Goal: Task Accomplishment & Management: Complete application form

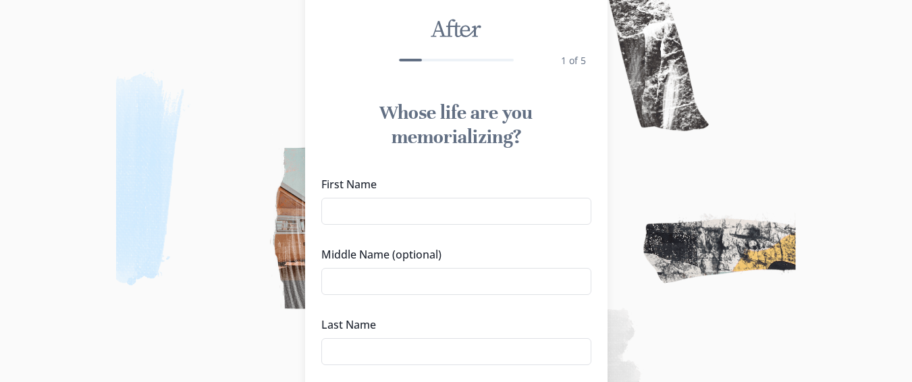
scroll to position [84, 0]
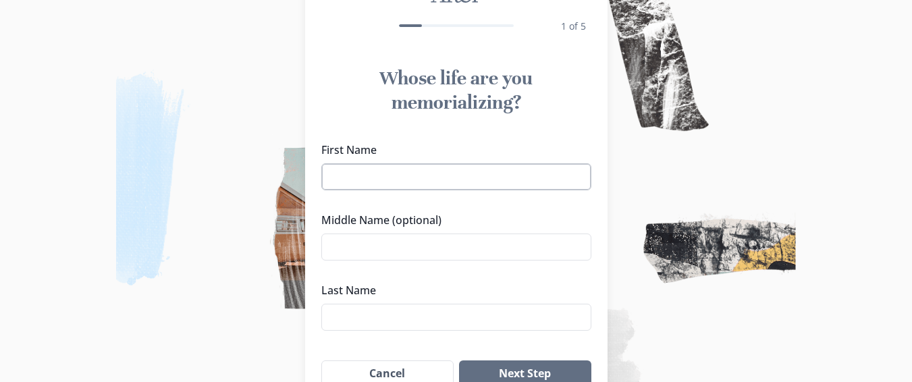
click at [427, 173] on input "First Name" at bounding box center [456, 176] width 270 height 27
type input "[PERSON_NAME]"
click at [413, 242] on input "Middle Name (optional)" at bounding box center [456, 247] width 270 height 27
type input "[PERSON_NAME]'"
click at [373, 310] on input "Last Name" at bounding box center [456, 317] width 270 height 27
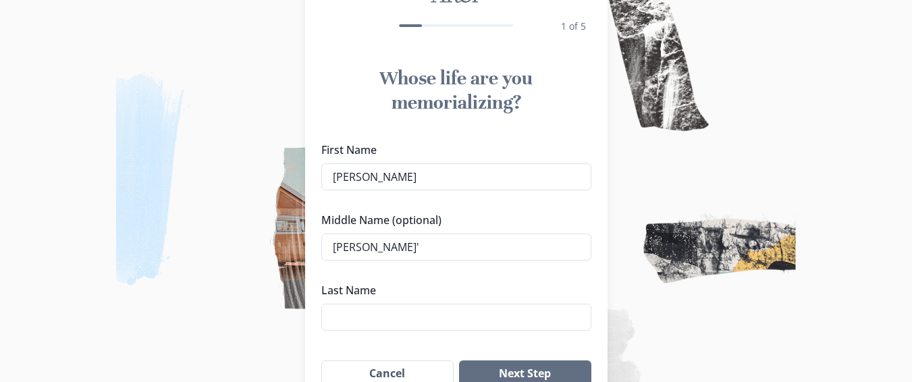
type input "[PERSON_NAME]"
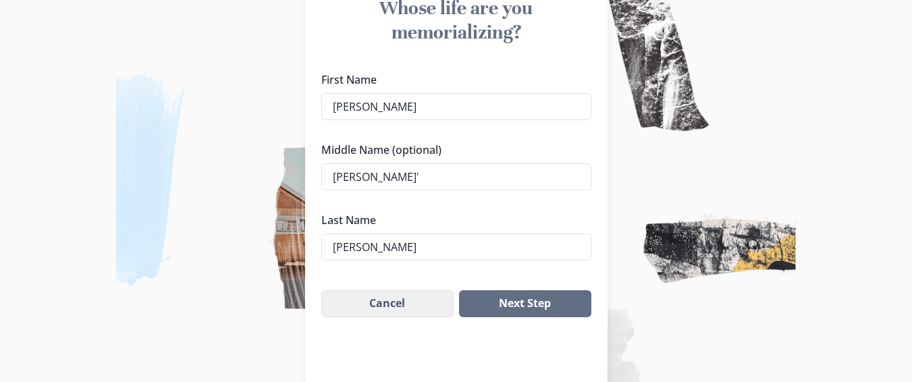
scroll to position [155, 0]
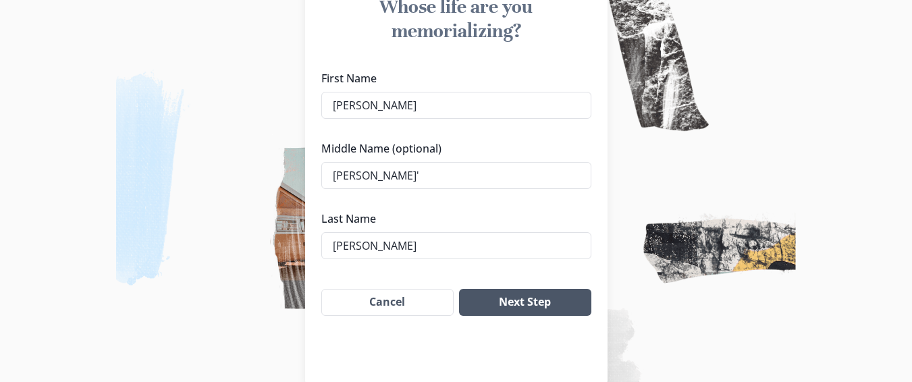
click at [529, 307] on button "Next Step" at bounding box center [525, 302] width 132 height 27
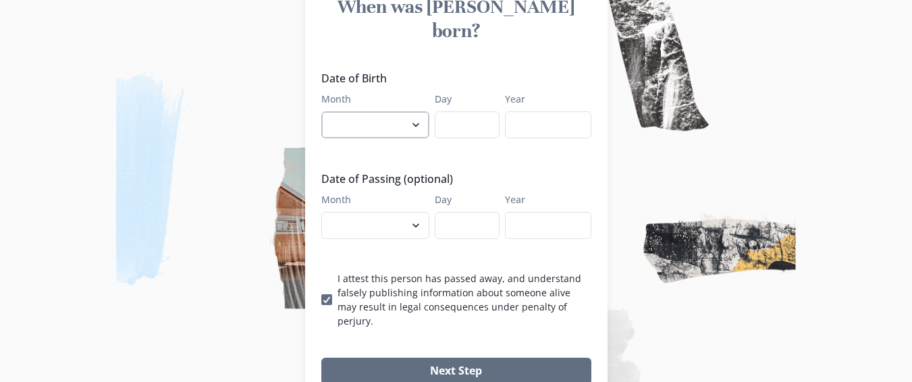
click at [402, 111] on select "January February March April May June July August September October November De…" at bounding box center [375, 124] width 108 height 27
select select "9"
click at [326, 111] on select "January February March April May June July August September October November De…" at bounding box center [375, 124] width 108 height 27
type input "26"
type input "1993"
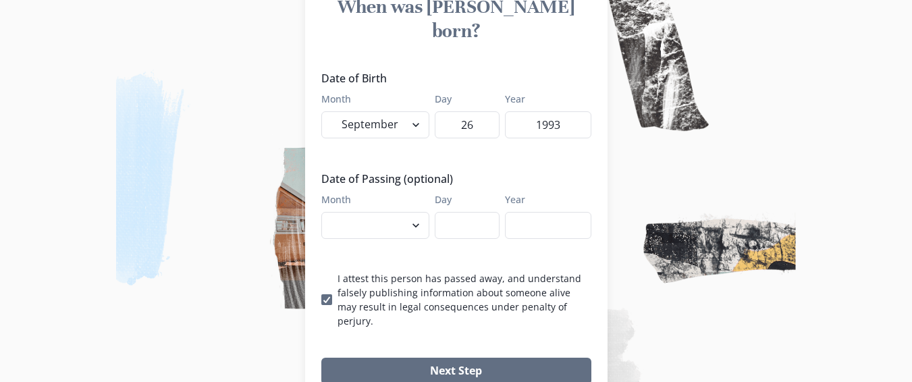
select select "9"
type input "14"
type input "2025"
click at [321, 358] on button "Next Step" at bounding box center [456, 371] width 270 height 27
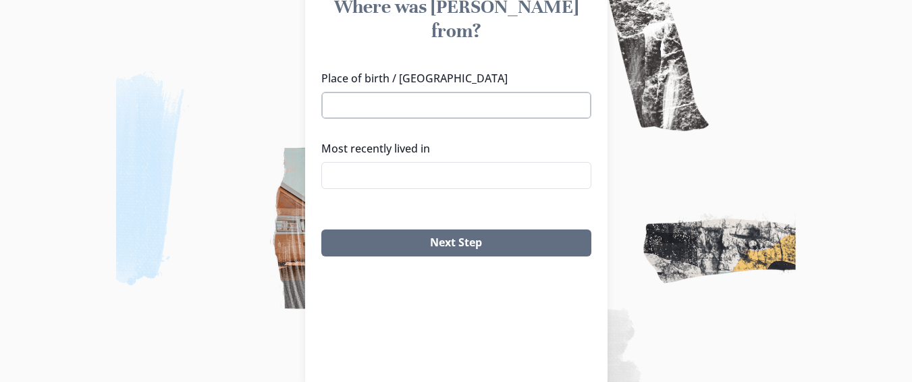
click at [365, 92] on input "Place of birth / [GEOGRAPHIC_DATA]" at bounding box center [456, 105] width 270 height 27
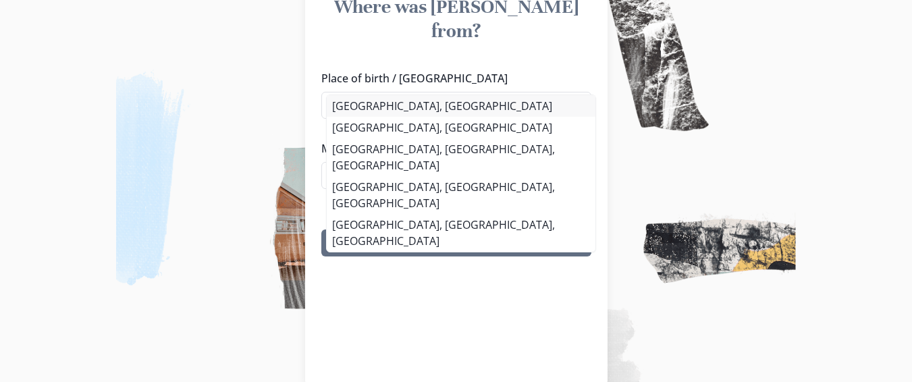
click at [367, 109] on li "[GEOGRAPHIC_DATA], [GEOGRAPHIC_DATA]" at bounding box center [461, 106] width 269 height 22
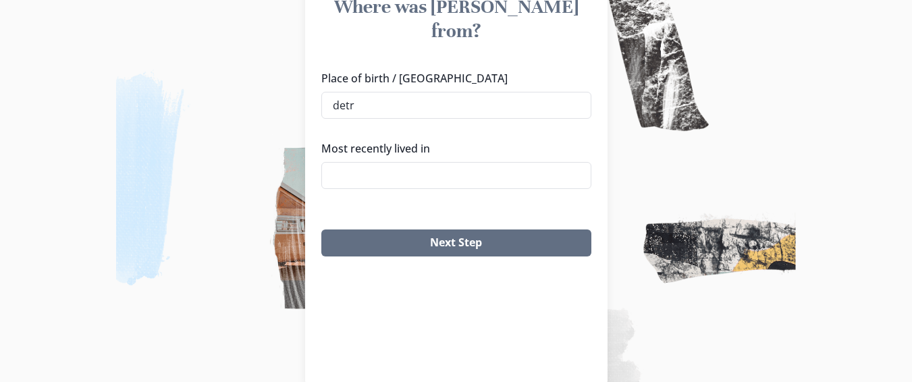
type input "[GEOGRAPHIC_DATA], [GEOGRAPHIC_DATA]"
click at [363, 162] on input "Most recently lived in" at bounding box center [456, 175] width 270 height 27
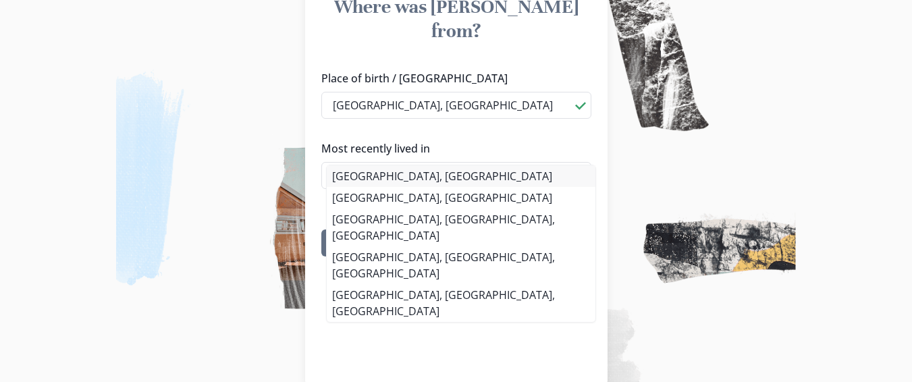
click at [366, 184] on li "[GEOGRAPHIC_DATA], [GEOGRAPHIC_DATA]" at bounding box center [461, 176] width 269 height 22
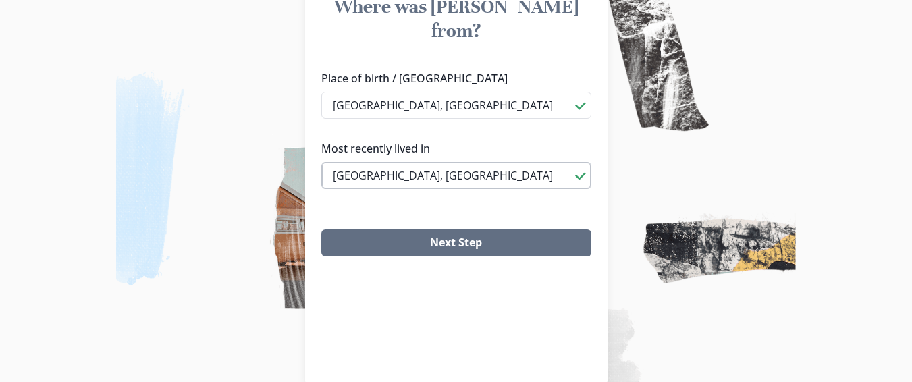
click at [428, 162] on input "[GEOGRAPHIC_DATA], [GEOGRAPHIC_DATA]" at bounding box center [456, 175] width 270 height 27
click at [394, 162] on input "[GEOGRAPHIC_DATA], [GEOGRAPHIC_DATA]" at bounding box center [456, 175] width 270 height 27
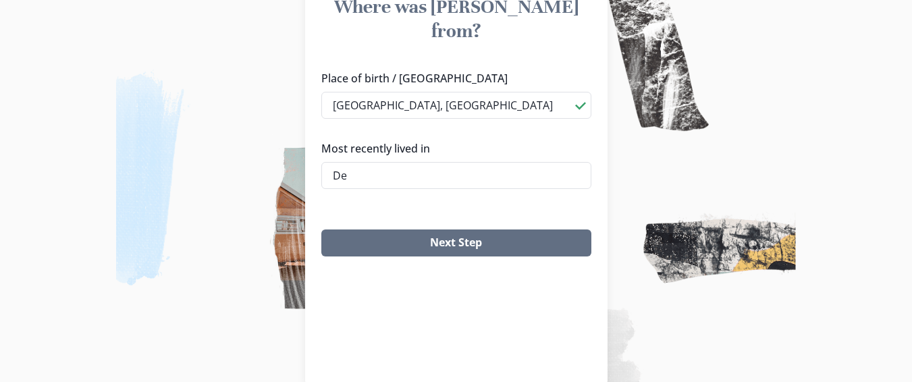
type input "D"
click at [367, 162] on input "Most recently lived in" at bounding box center [456, 175] width 270 height 27
type input "d"
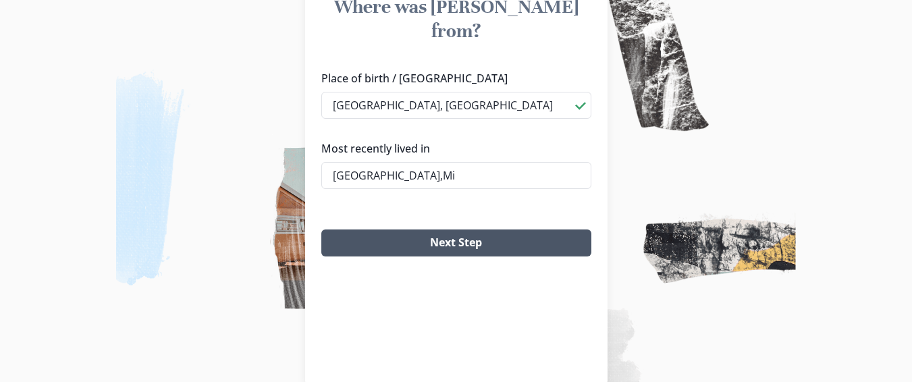
type input "[GEOGRAPHIC_DATA],Mi"
click at [430, 230] on button "Next Step" at bounding box center [456, 243] width 270 height 27
